Goal: Find specific page/section: Find specific page/section

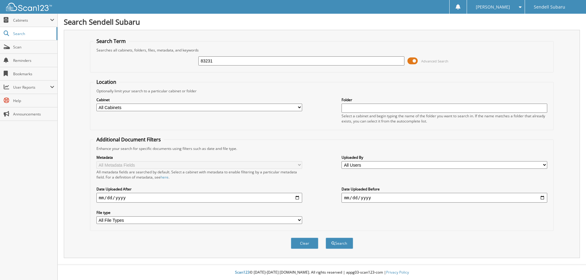
type input "83231"
click at [325, 238] on button "Search" at bounding box center [338, 243] width 27 height 11
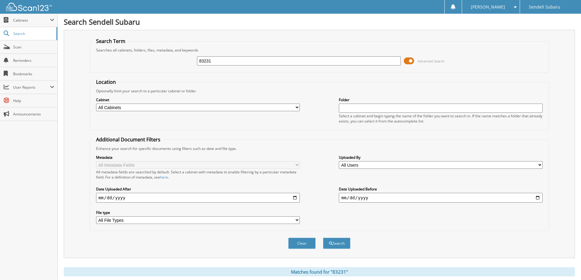
click at [411, 59] on span at bounding box center [409, 60] width 10 height 9
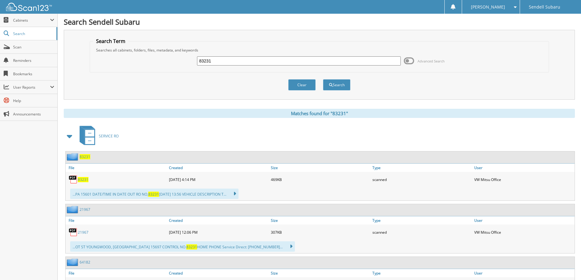
click at [81, 180] on span "83231" at bounding box center [83, 179] width 11 height 5
click at [84, 180] on span "83231" at bounding box center [83, 179] width 11 height 5
